Goal: Find specific page/section: Find specific page/section

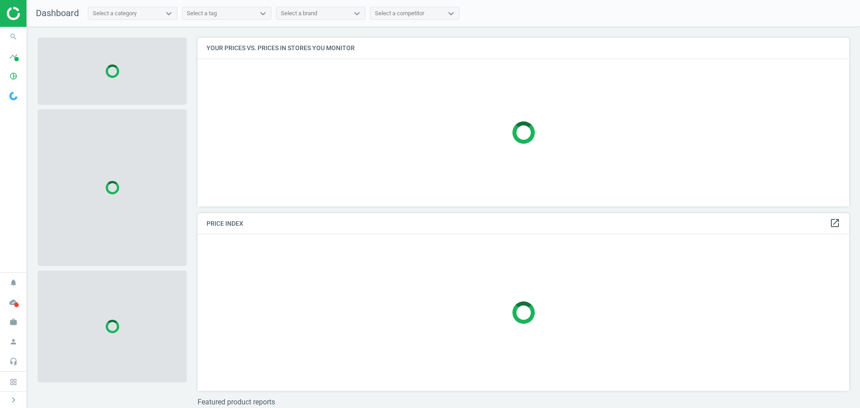
scroll to position [182, 659]
click at [13, 37] on icon "search" at bounding box center [13, 36] width 17 height 17
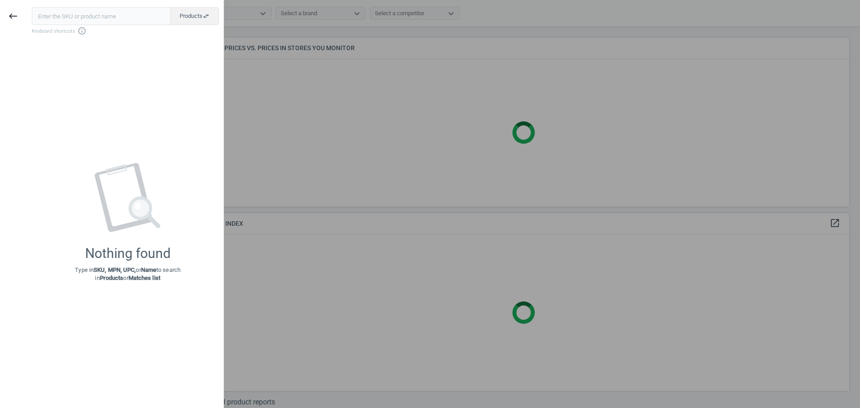
click at [60, 15] on input "text" at bounding box center [101, 16] width 139 height 18
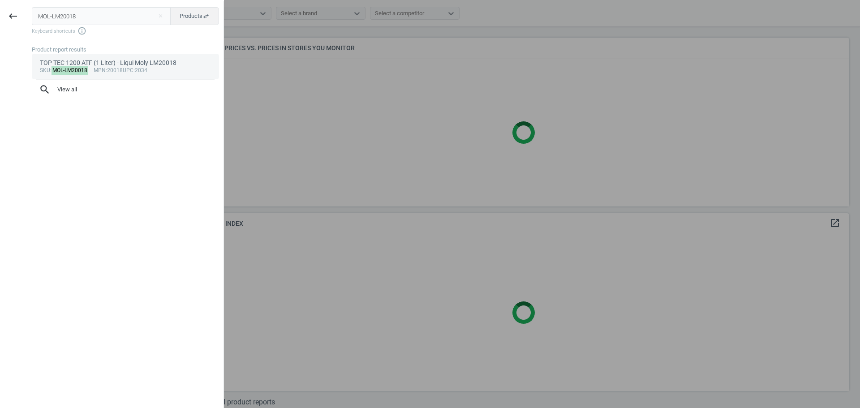
type input "MOL-LM20018"
click at [70, 71] on mark "MOL-LM20018" at bounding box center [70, 70] width 37 height 9
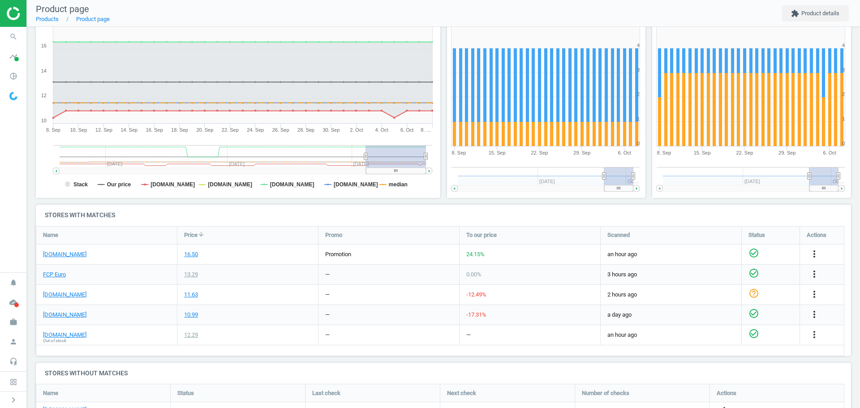
scroll to position [134, 0]
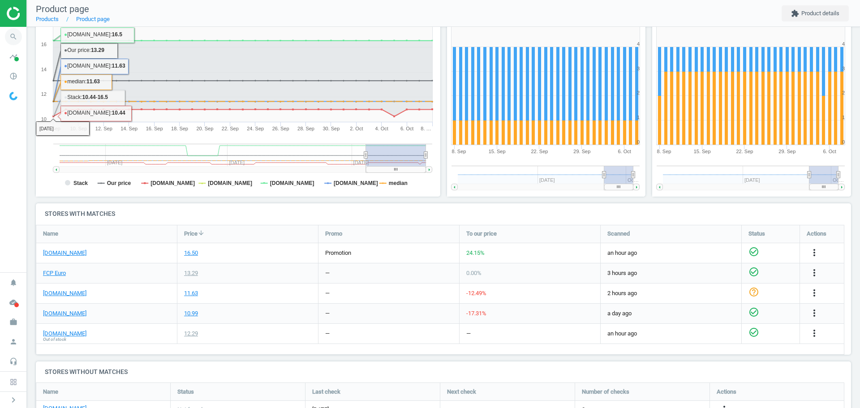
click at [10, 35] on icon "search" at bounding box center [13, 36] width 17 height 17
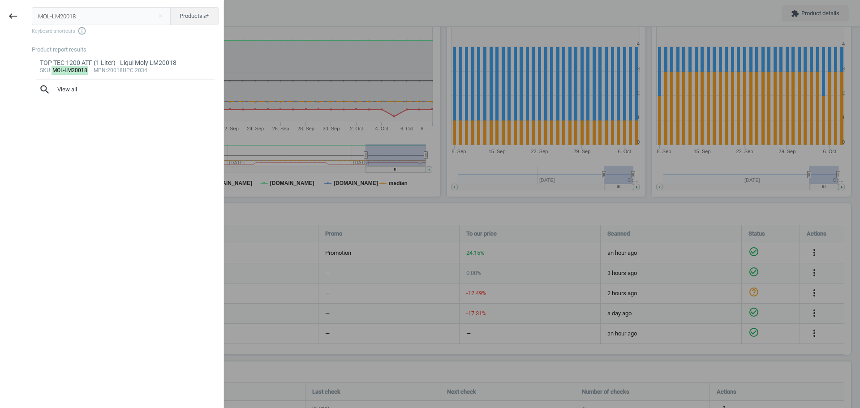
click at [75, 18] on input "MOL-LM20018" at bounding box center [101, 16] width 139 height 18
type input "OES-13717568030"
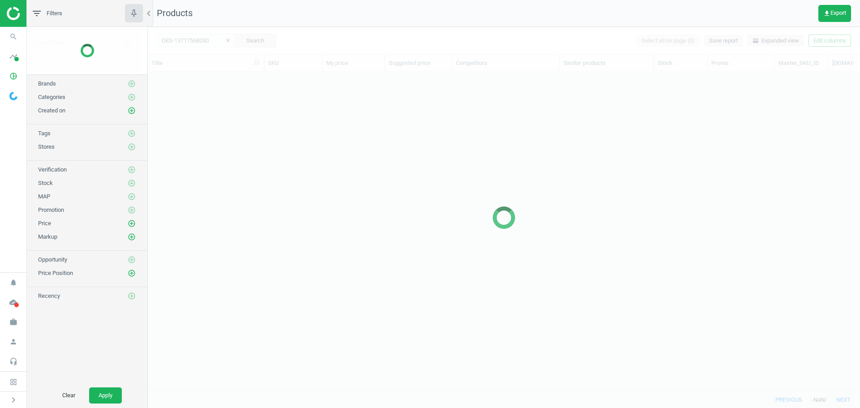
scroll to position [306, 706]
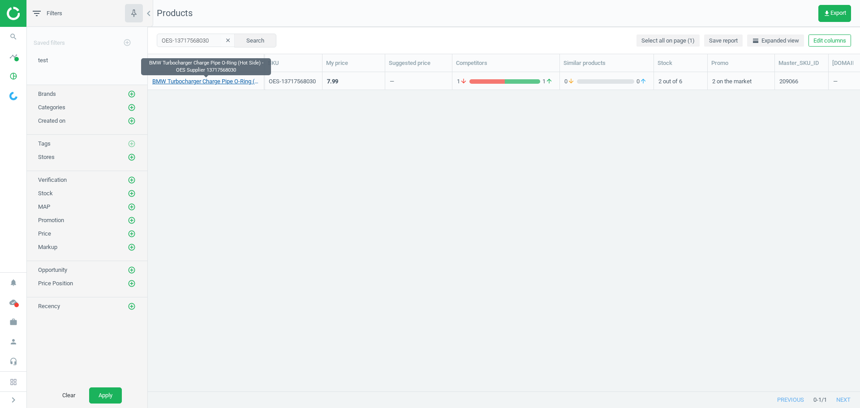
click at [234, 81] on link "BMW Turbocharger Charge Pipe O-Ring (Hot Side) - OES Supplier 13717568030" at bounding box center [205, 82] width 107 height 8
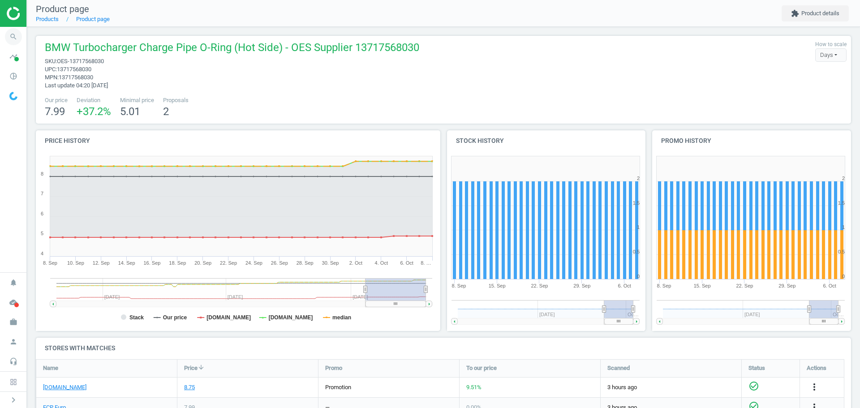
click at [11, 38] on icon "search" at bounding box center [13, 36] width 17 height 17
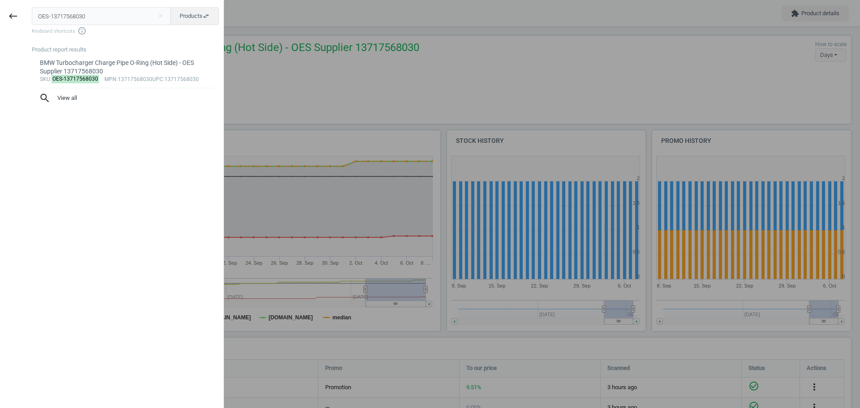
click at [74, 16] on input "OES-13717568030" at bounding box center [101, 16] width 139 height 18
type input "EKO-1895401150"
click at [82, 70] on mark "EKO-1895401150" at bounding box center [74, 70] width 45 height 9
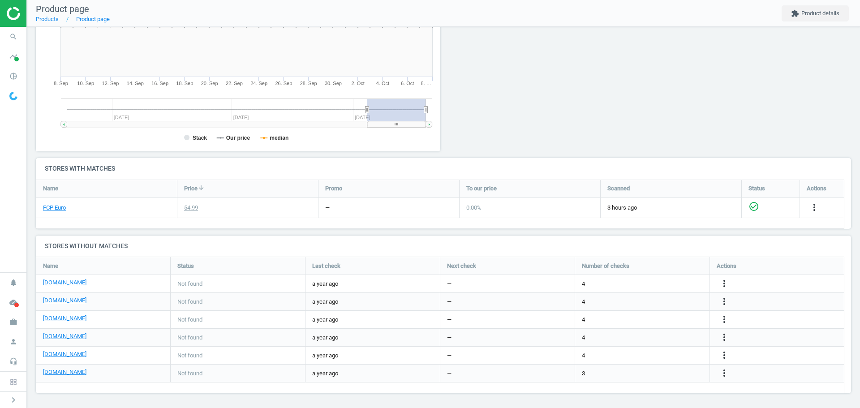
scroll to position [173, 0]
click at [13, 39] on icon "search" at bounding box center [13, 36] width 17 height 17
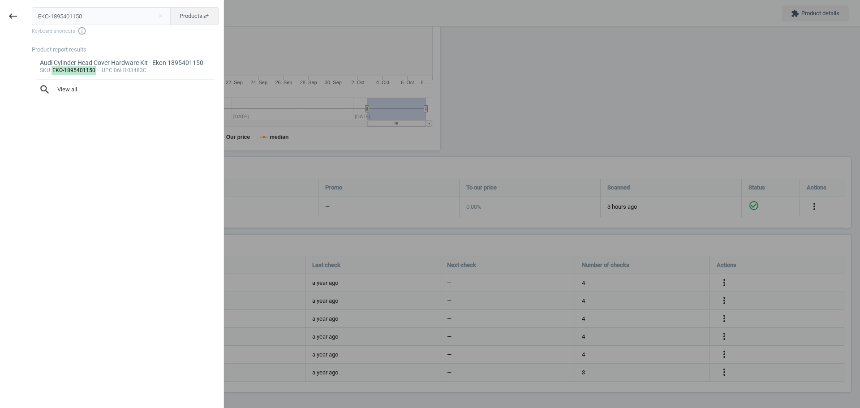
click at [86, 16] on input "EKO-1895401150" at bounding box center [101, 16] width 139 height 18
type input "PTO-1144"
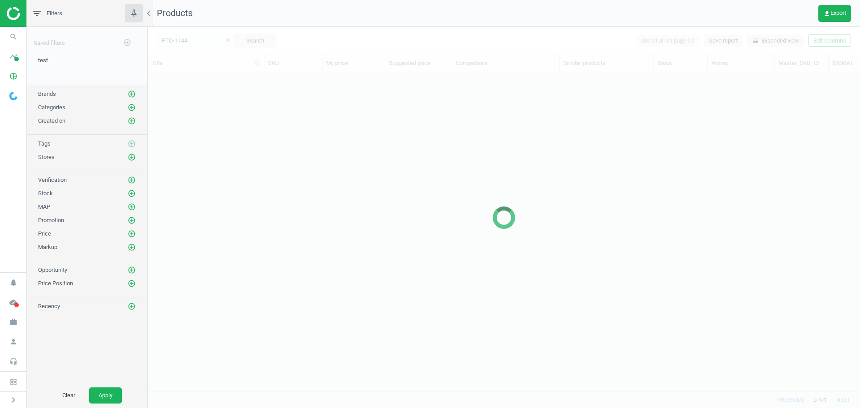
scroll to position [306, 706]
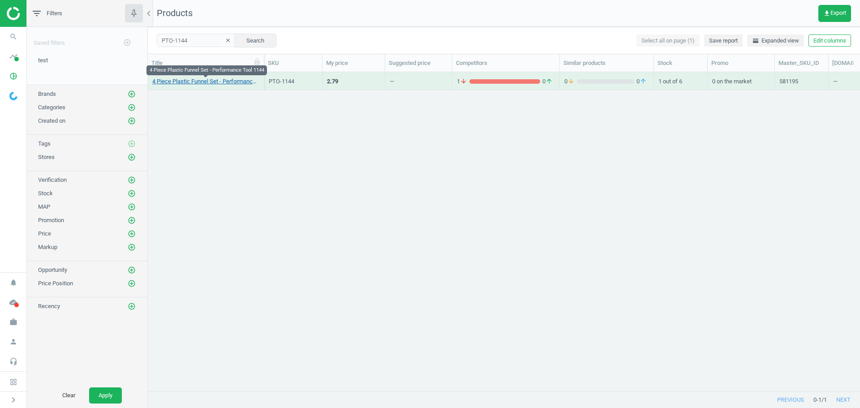
click at [216, 80] on link "4 Piece Plastic Funnel Set - Performance Tool 1144" at bounding box center [205, 82] width 107 height 8
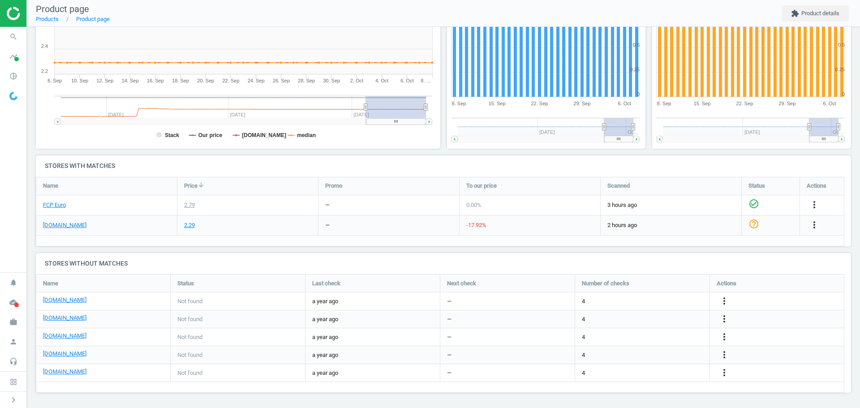
scroll to position [175, 0]
click at [13, 36] on icon "search" at bounding box center [13, 36] width 17 height 17
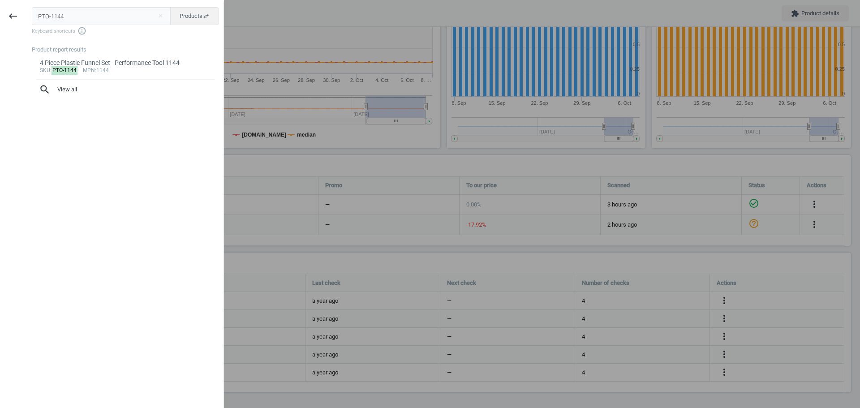
click at [72, 17] on input "PTO-1144" at bounding box center [101, 16] width 139 height 18
type input "SEG-0124525253"
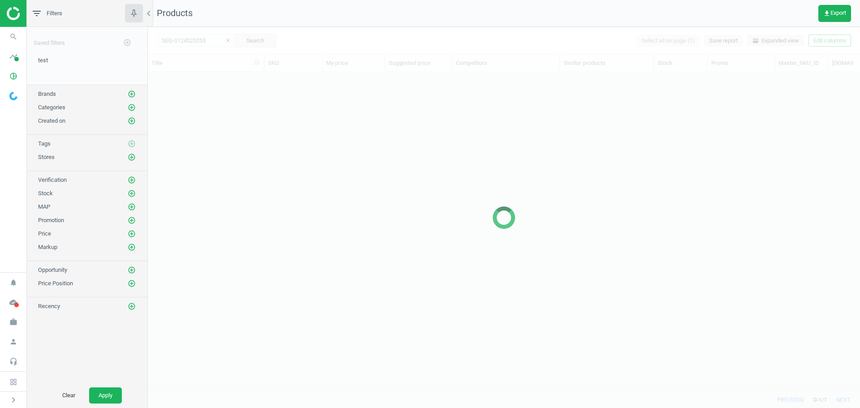
scroll to position [306, 706]
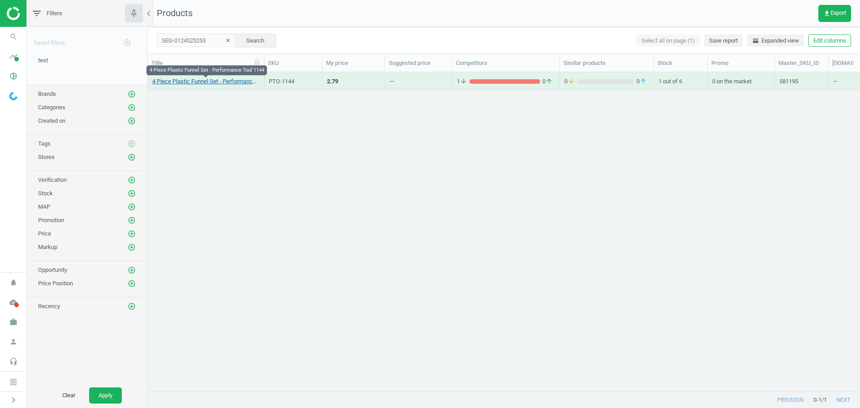
click at [220, 82] on link "4 Piece Plastic Funnel Set - Performance Tool 1144" at bounding box center [205, 82] width 107 height 8
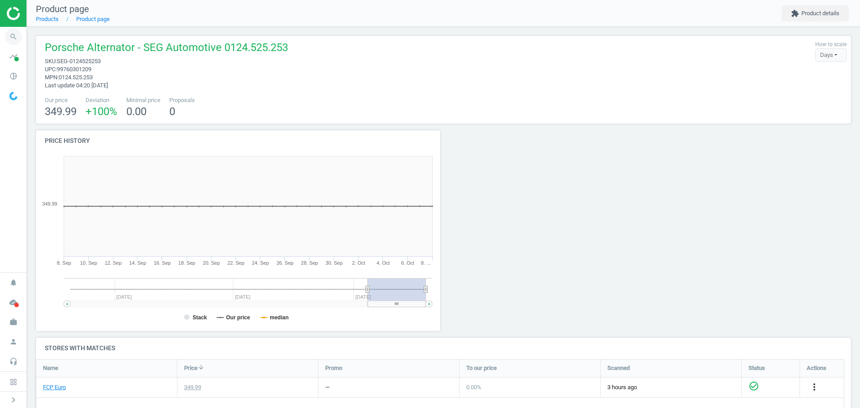
click at [13, 36] on icon "search" at bounding box center [13, 36] width 17 height 17
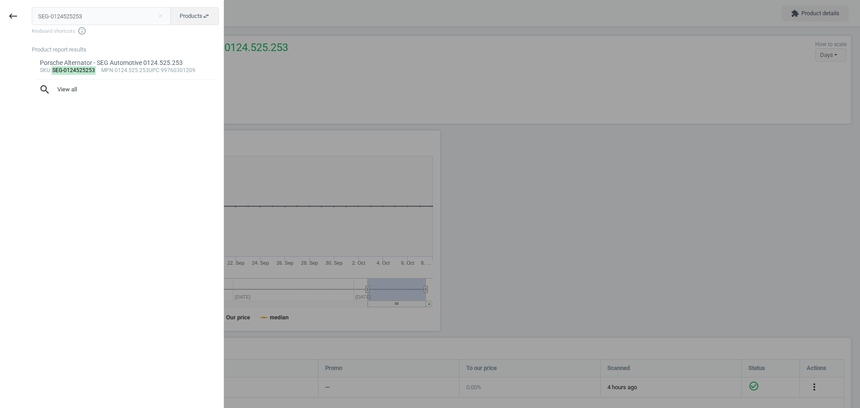
click at [78, 20] on input "SEG-0124525253" at bounding box center [101, 16] width 139 height 18
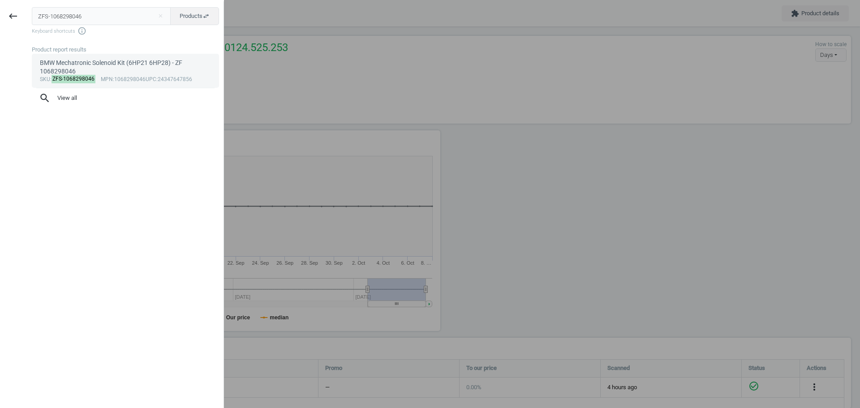
type input "ZFS-1068298046"
click at [72, 75] on mark "ZFS-1068298046" at bounding box center [74, 79] width 44 height 9
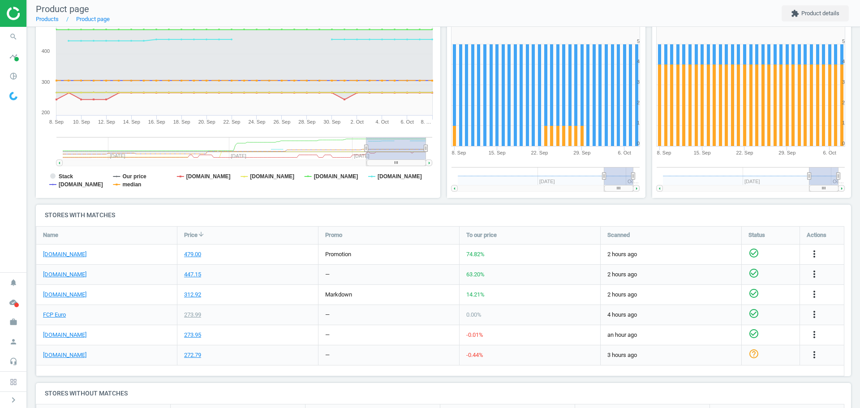
scroll to position [134, 0]
